Goal: Complete application form

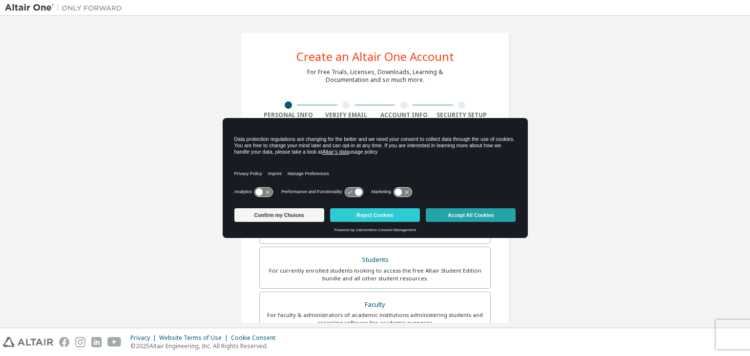
click at [464, 215] on button "Accept All Cookies" at bounding box center [471, 215] width 90 height 14
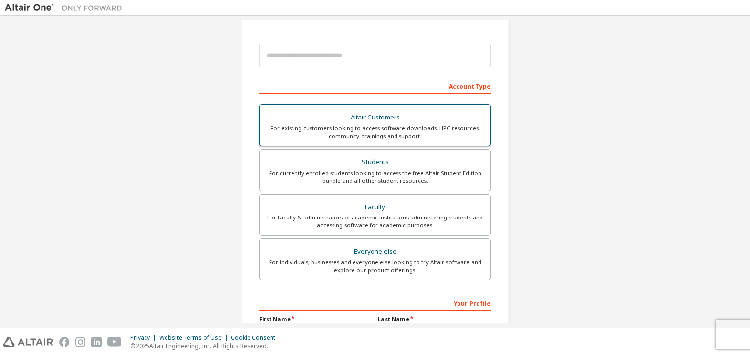
scroll to position [62, 0]
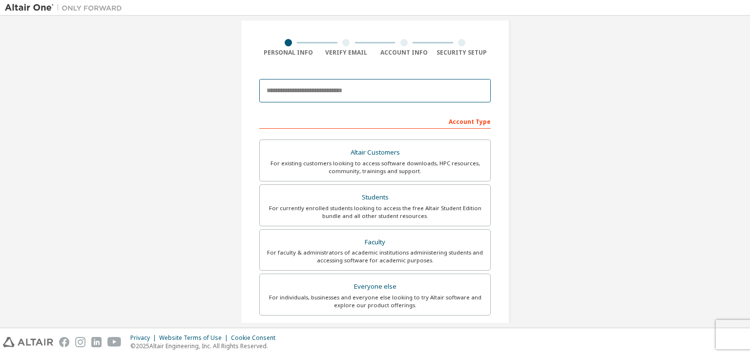
click at [355, 95] on input "email" at bounding box center [374, 90] width 231 height 23
type input "**********"
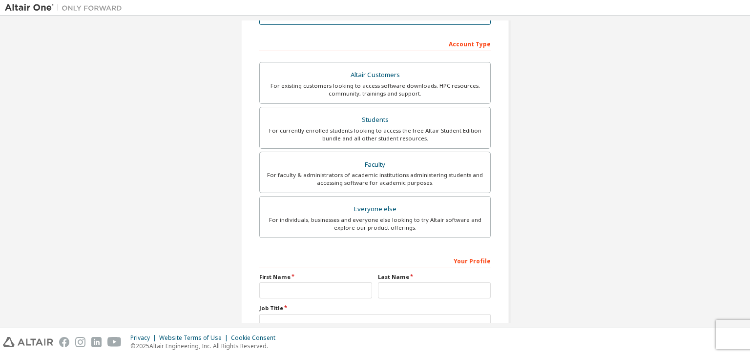
scroll to position [142, 0]
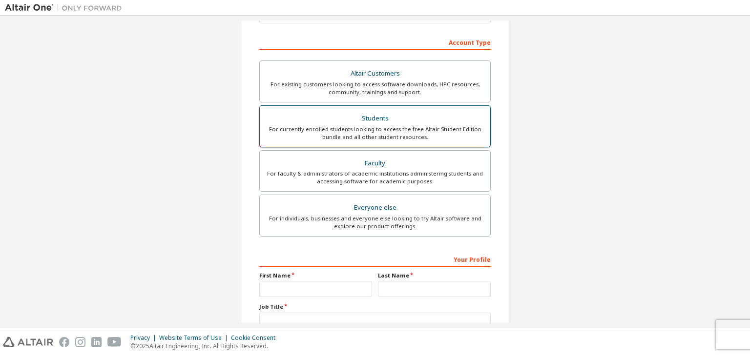
click at [422, 122] on div "Students" at bounding box center [374, 119] width 219 height 14
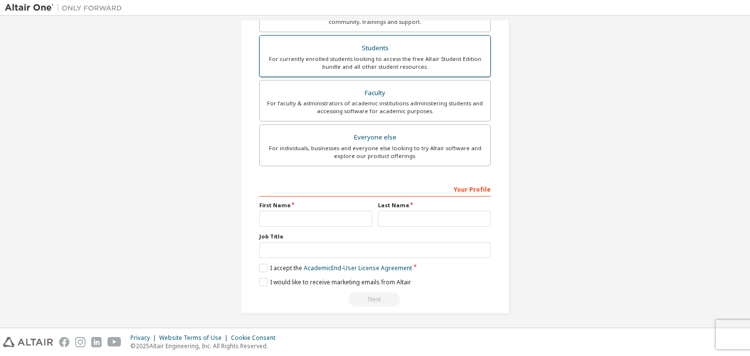
scroll to position [212, 0]
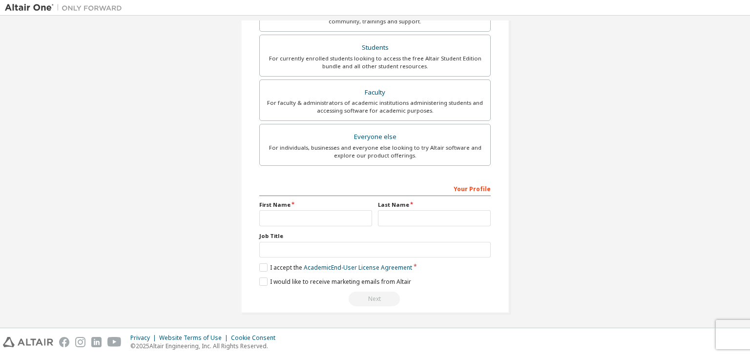
click at [355, 178] on div "Account Type Academic emails outside our recognised list will require manual ve…" at bounding box center [374, 134] width 231 height 343
click at [357, 193] on div "Your Profile" at bounding box center [374, 189] width 231 height 16
click at [327, 222] on input "text" at bounding box center [315, 218] width 113 height 16
type input "*******"
click at [389, 215] on input "text" at bounding box center [434, 218] width 113 height 16
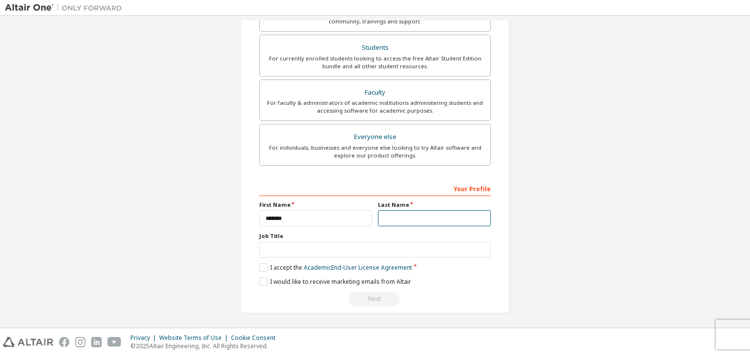
type input "*"
click at [335, 252] on input "text" at bounding box center [374, 250] width 231 height 16
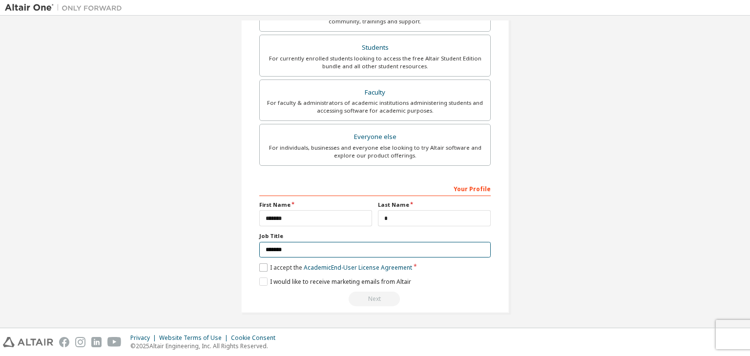
type input "*******"
click at [259, 266] on label "I accept the Academic End-User License Agreement" at bounding box center [335, 268] width 153 height 8
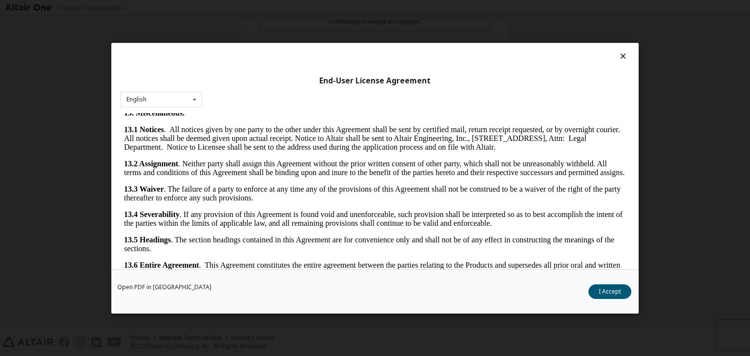
scroll to position [1630, 0]
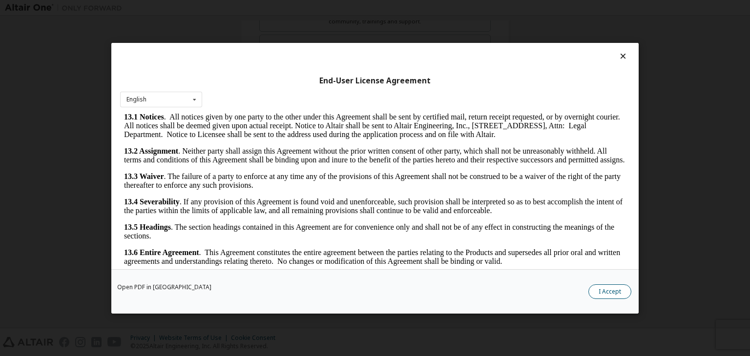
click at [610, 293] on button "I Accept" at bounding box center [609, 291] width 43 height 15
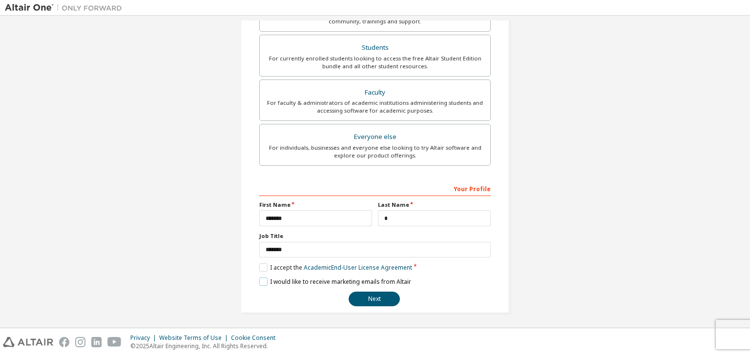
click at [261, 280] on label "I would like to receive marketing emails from Altair" at bounding box center [335, 282] width 152 height 8
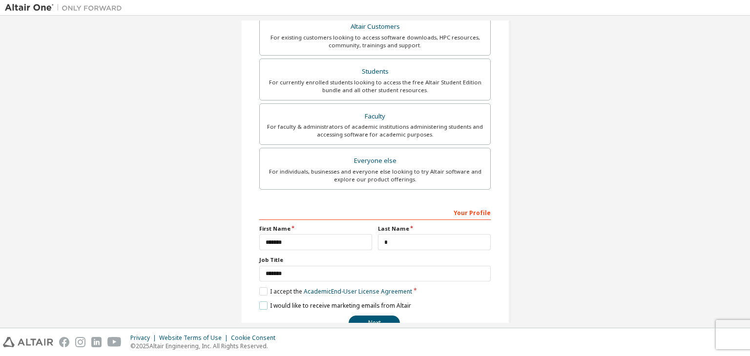
scroll to position [212, 0]
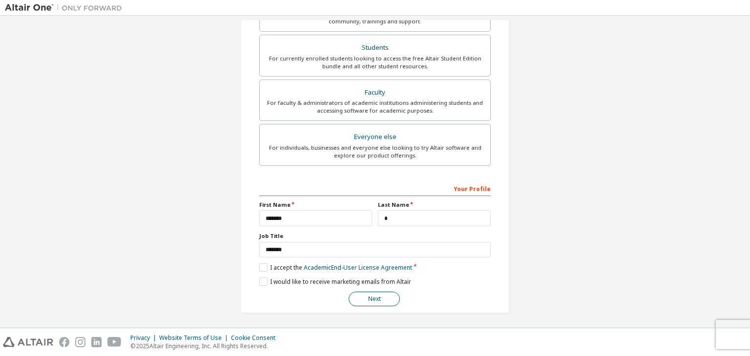
click at [373, 296] on button "Next" at bounding box center [373, 299] width 51 height 15
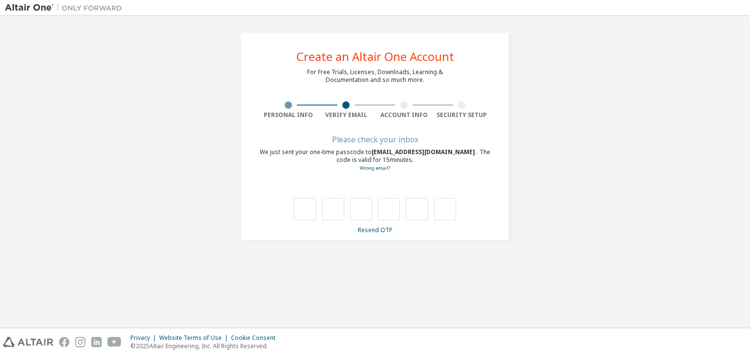
scroll to position [0, 0]
type input "*"
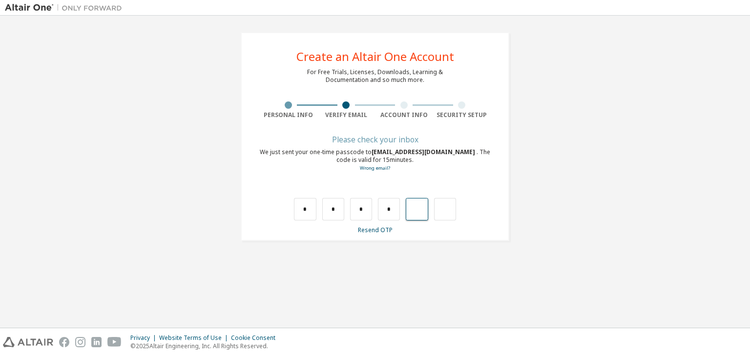
type input "*"
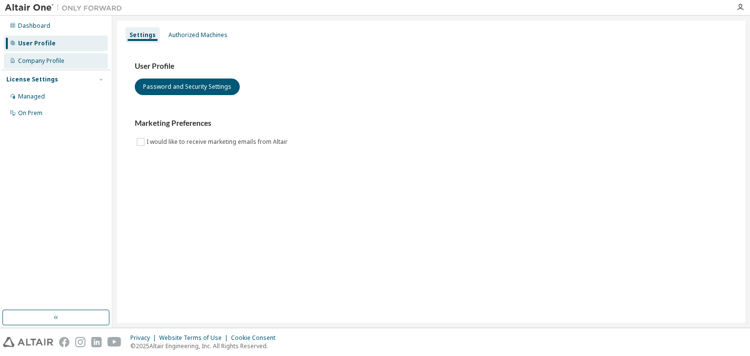
click at [68, 57] on div "Company Profile" at bounding box center [56, 61] width 104 height 16
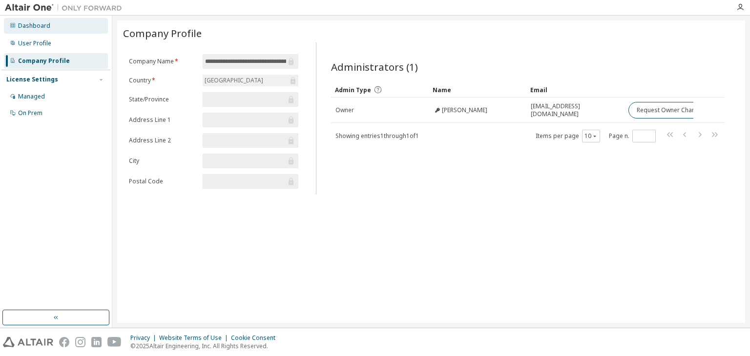
click at [63, 30] on div "Dashboard" at bounding box center [56, 26] width 104 height 16
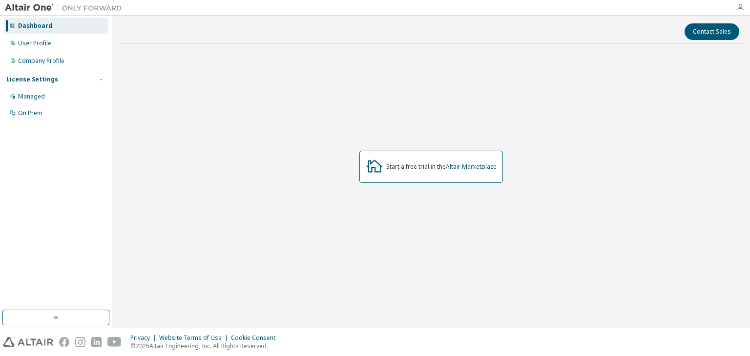
click at [743, 7] on icon "button" at bounding box center [740, 7] width 8 height 8
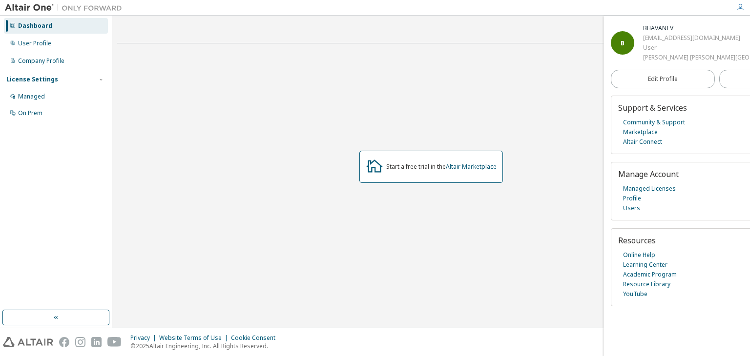
click at [549, 197] on div "Start a free trial in the Altair Marketplace" at bounding box center [431, 167] width 628 height 232
click at [641, 264] on link "Learning Center" at bounding box center [645, 265] width 44 height 10
click at [45, 10] on img at bounding box center [66, 8] width 122 height 10
